Goal: Check status: Check status

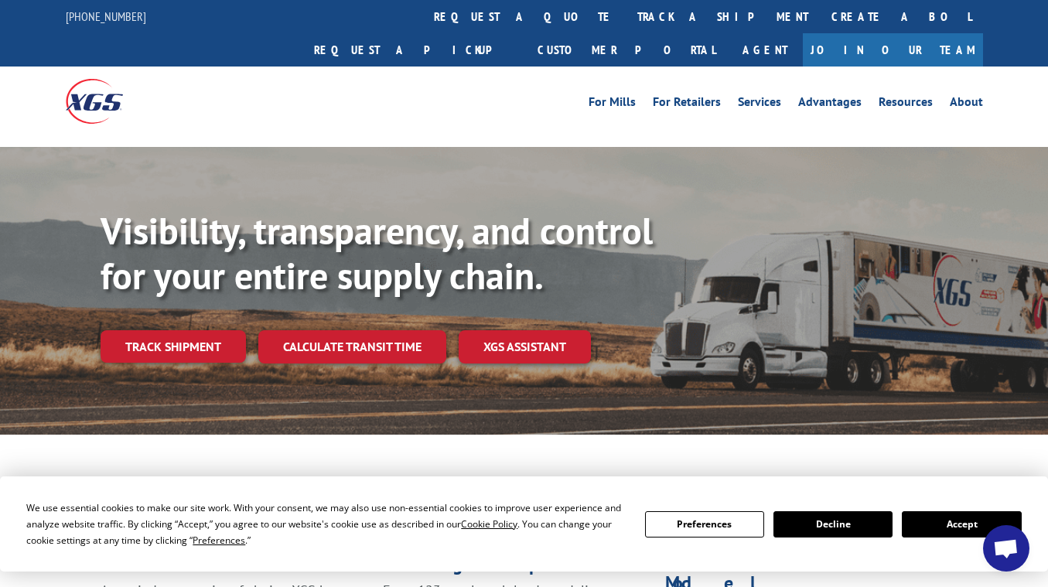
click at [781, 33] on link "Join Our Team" at bounding box center [893, 49] width 180 height 33
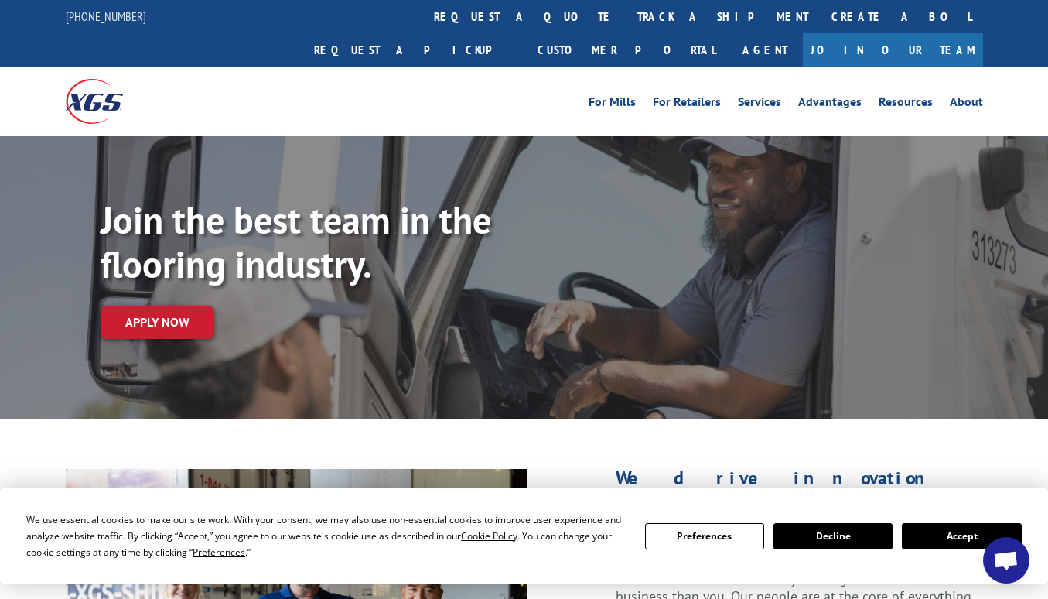
click at [939, 532] on button "Accept" at bounding box center [961, 536] width 119 height 26
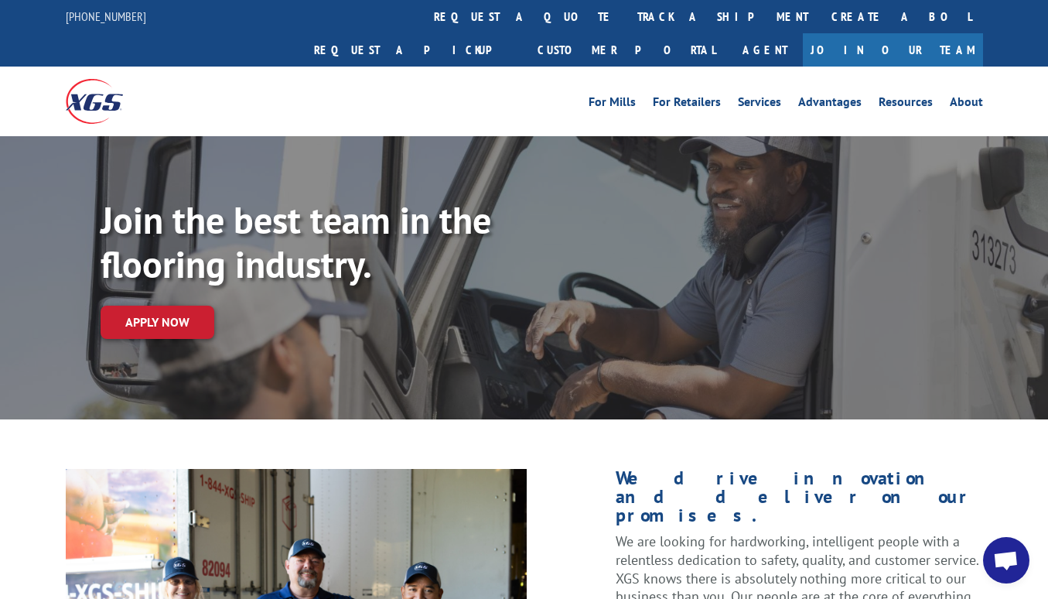
click at [939, 33] on link "Join Our Team" at bounding box center [893, 49] width 180 height 33
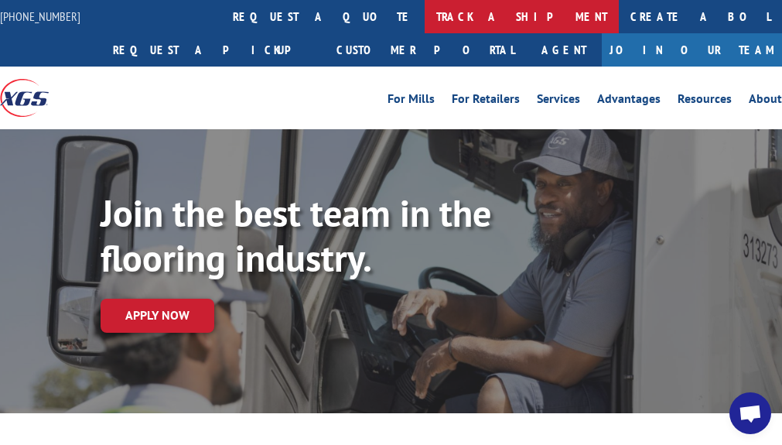
click at [425, 13] on link "track a shipment" at bounding box center [522, 16] width 194 height 33
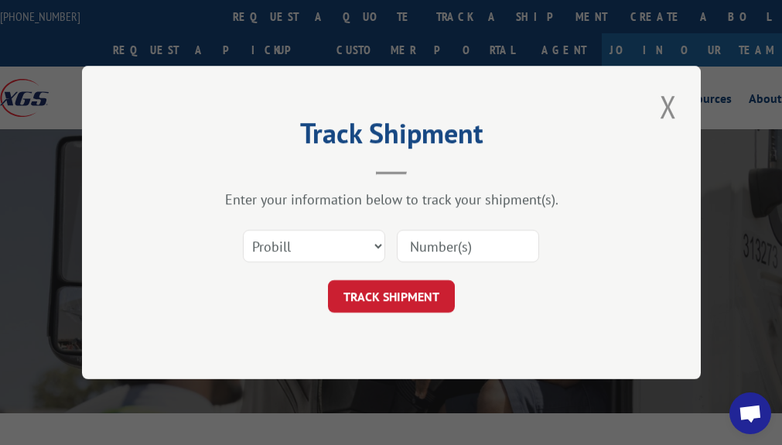
click at [442, 249] on input at bounding box center [468, 246] width 142 height 32
paste input "13662984"
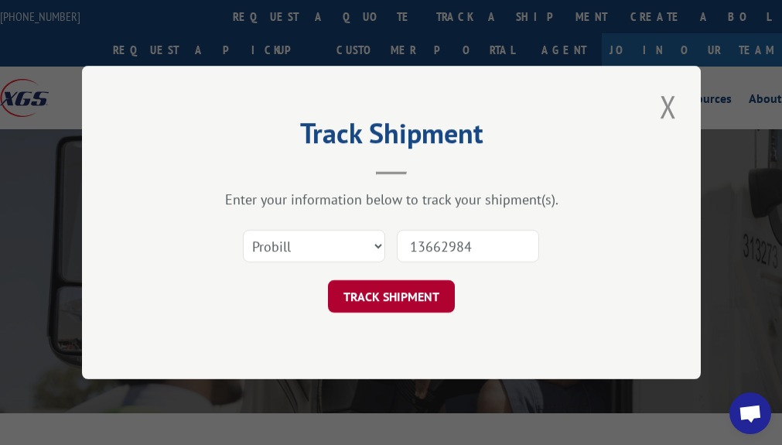
type input "13662984"
click at [398, 296] on button "TRACK SHIPMENT" at bounding box center [391, 296] width 127 height 32
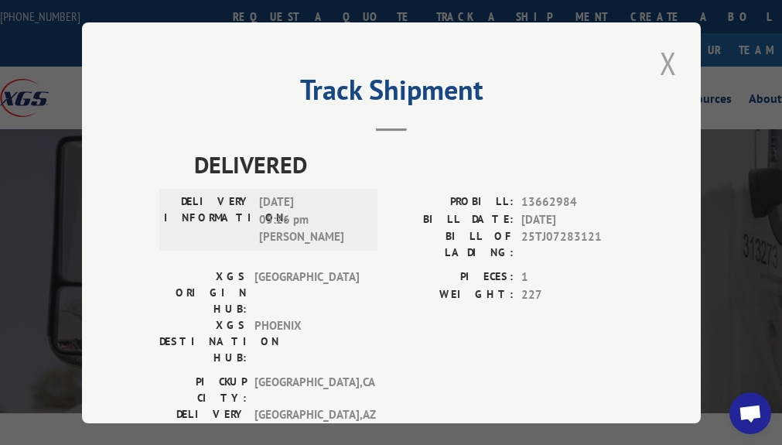
click at [656, 62] on button "Close modal" at bounding box center [668, 63] width 26 height 43
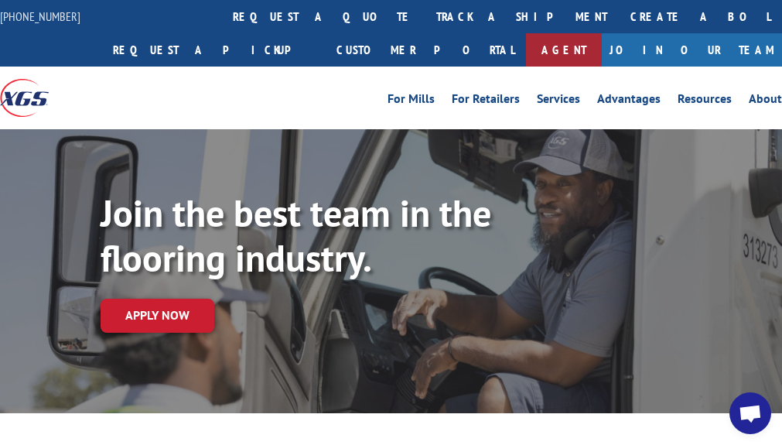
click at [602, 33] on link "Agent" at bounding box center [564, 49] width 76 height 33
click at [728, 46] on link "Join Our Team" at bounding box center [692, 49] width 180 height 33
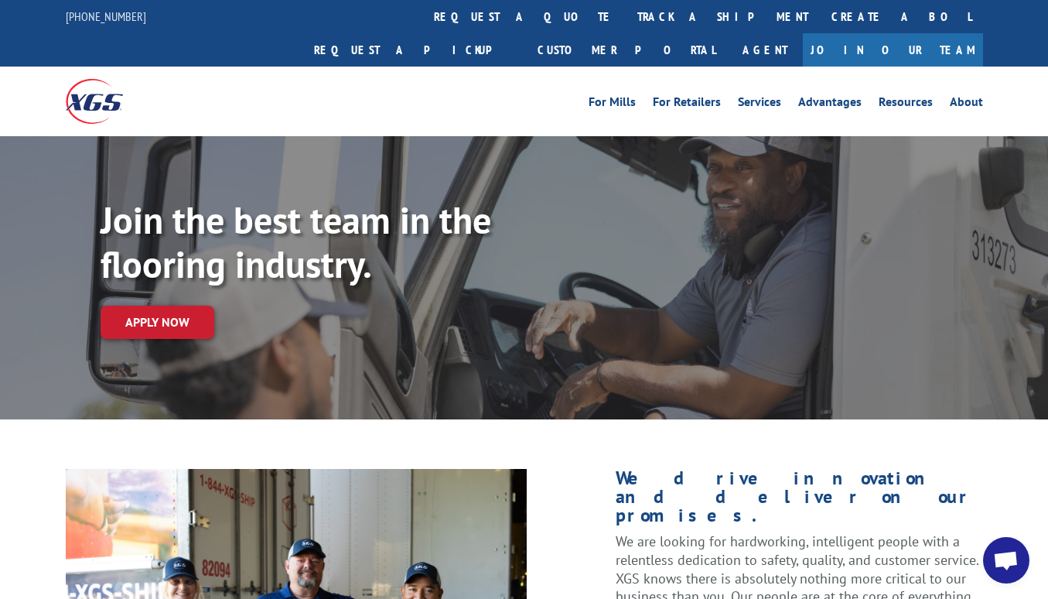
click at [781, 33] on link "Join Our Team" at bounding box center [893, 49] width 180 height 33
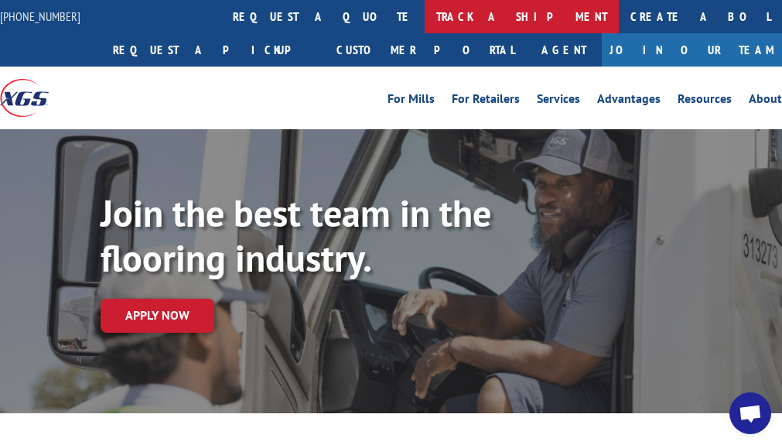
click at [425, 19] on link "track a shipment" at bounding box center [522, 16] width 194 height 33
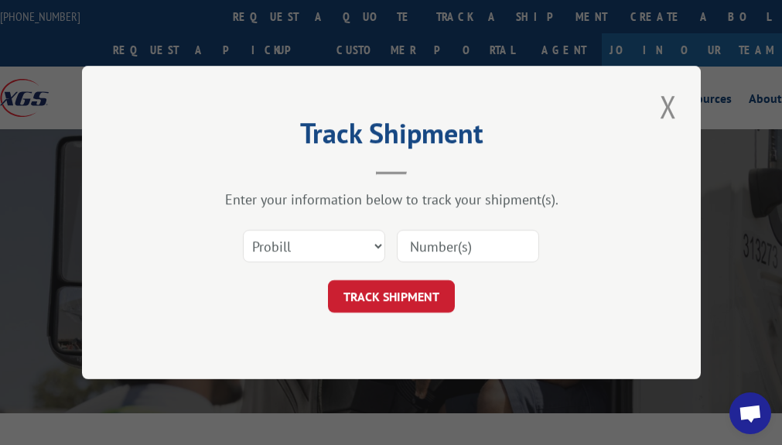
click at [406, 240] on input at bounding box center [468, 246] width 142 height 32
paste input "13662984"
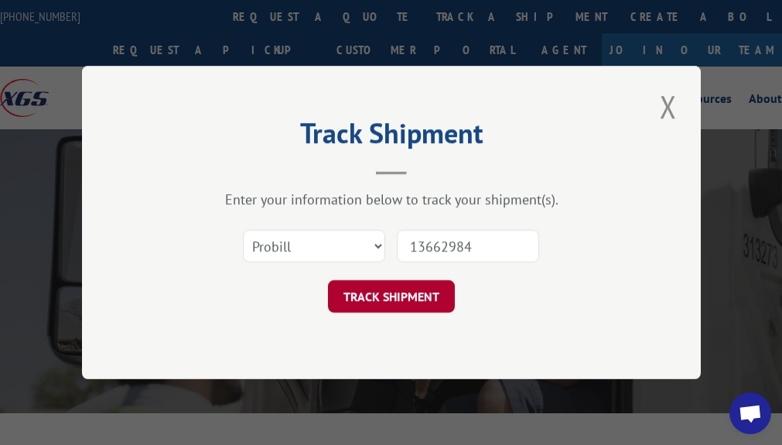
type input "13662984"
click at [401, 292] on button "TRACK SHIPMENT" at bounding box center [391, 296] width 127 height 32
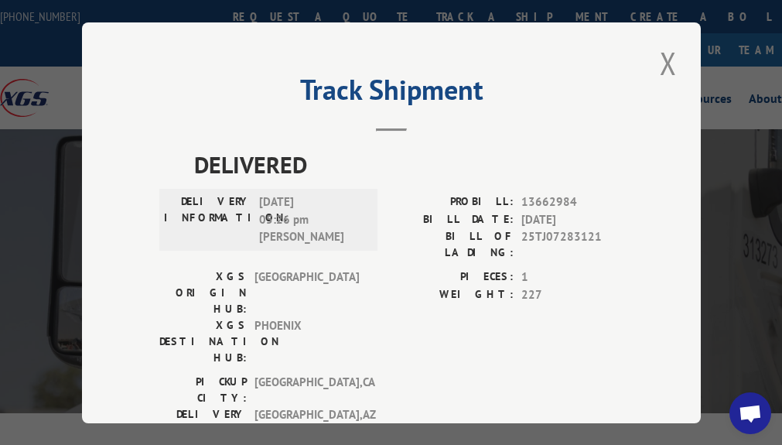
click at [521, 62] on div "Track Shipment DELIVERED DELIVERY INFORMATION: [DATE] 05:26 pm [PERSON_NAME]: 1…" at bounding box center [391, 222] width 619 height 401
click at [561, 73] on div "Track Shipment DELIVERED DELIVERY INFORMATION: [DATE] 05:26 pm [PERSON_NAME]: 1…" at bounding box center [391, 222] width 619 height 401
